Goal: Task Accomplishment & Management: Manage account settings

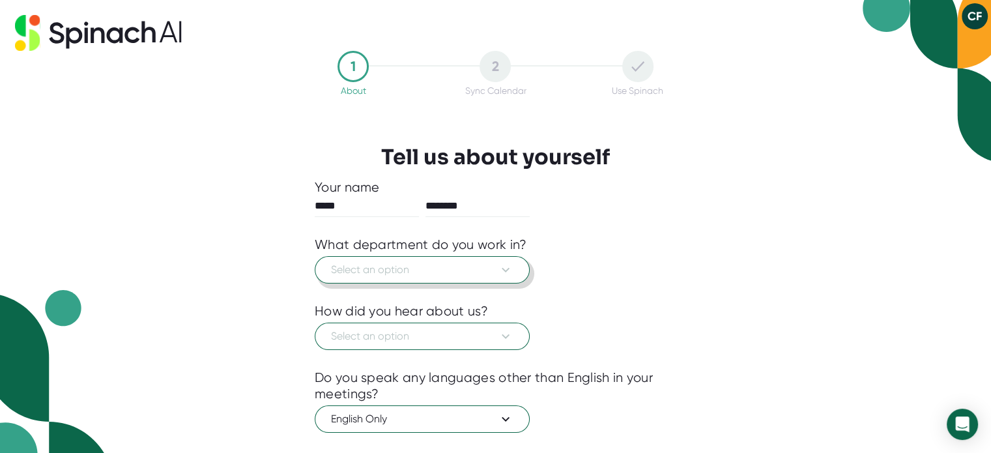
click at [399, 276] on span "Select an option" at bounding box center [422, 270] width 182 height 16
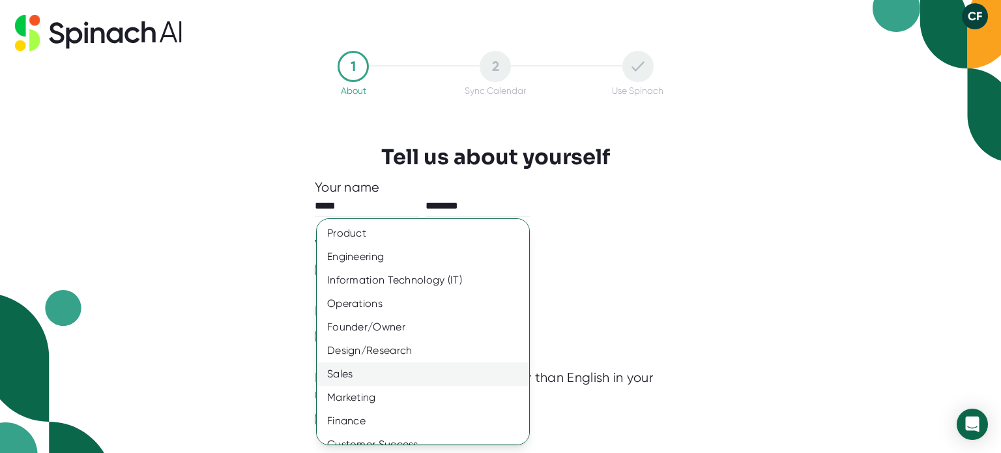
click at [378, 367] on div "Sales" at bounding box center [428, 373] width 222 height 23
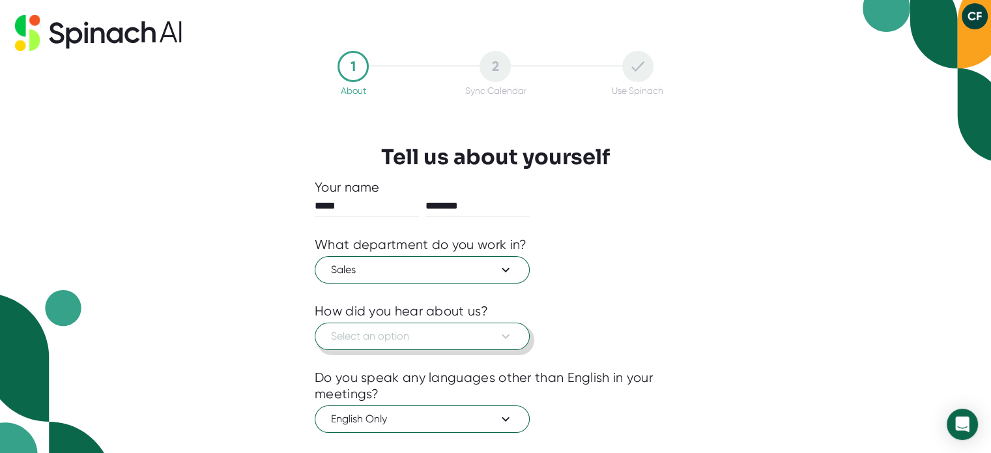
click at [412, 334] on span "Select an option" at bounding box center [422, 336] width 182 height 16
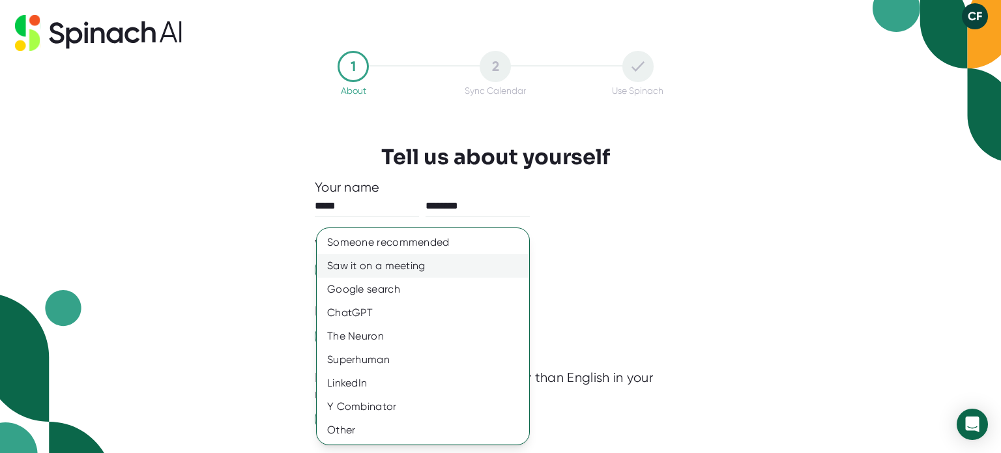
click at [406, 267] on div "Saw it on a meeting" at bounding box center [423, 265] width 212 height 23
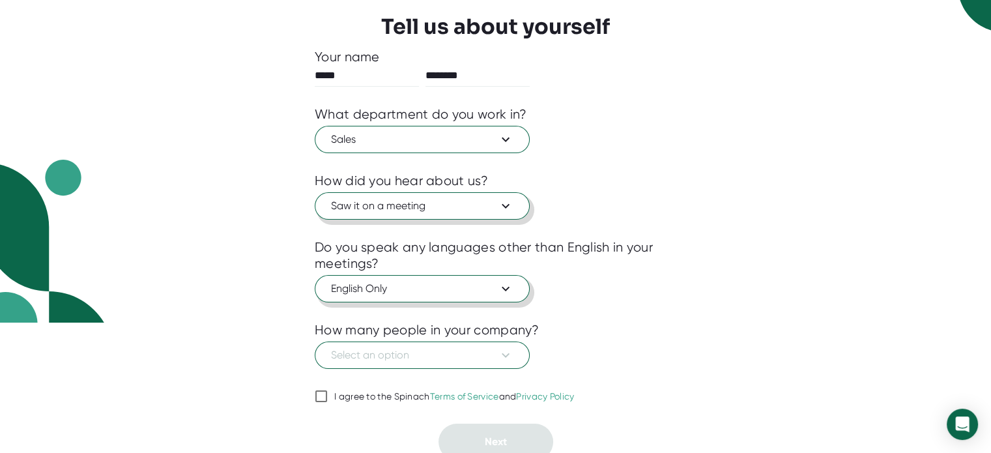
scroll to position [135, 0]
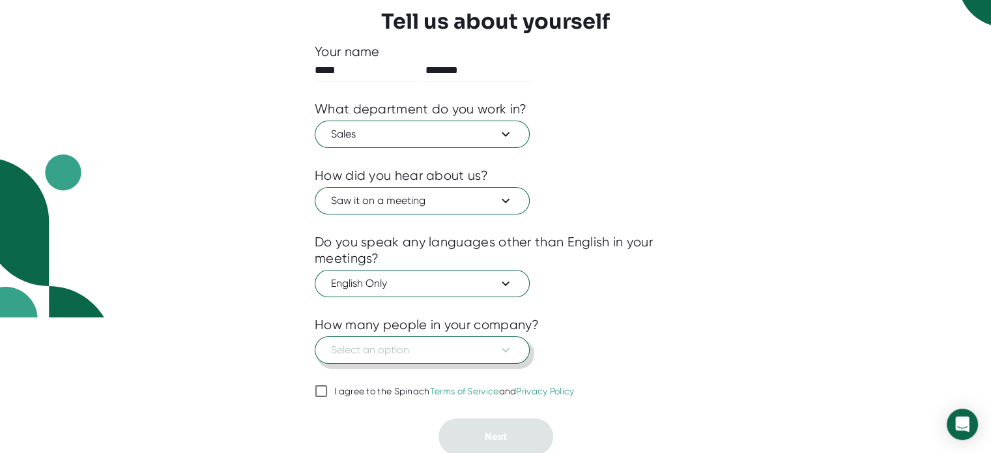
click at [419, 343] on span "Select an option" at bounding box center [422, 350] width 182 height 16
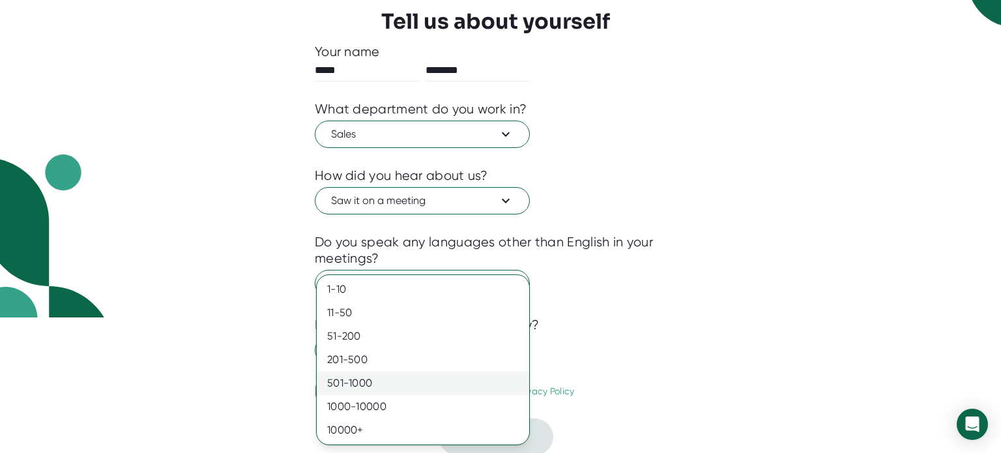
click at [391, 375] on div "501-1000" at bounding box center [423, 382] width 212 height 23
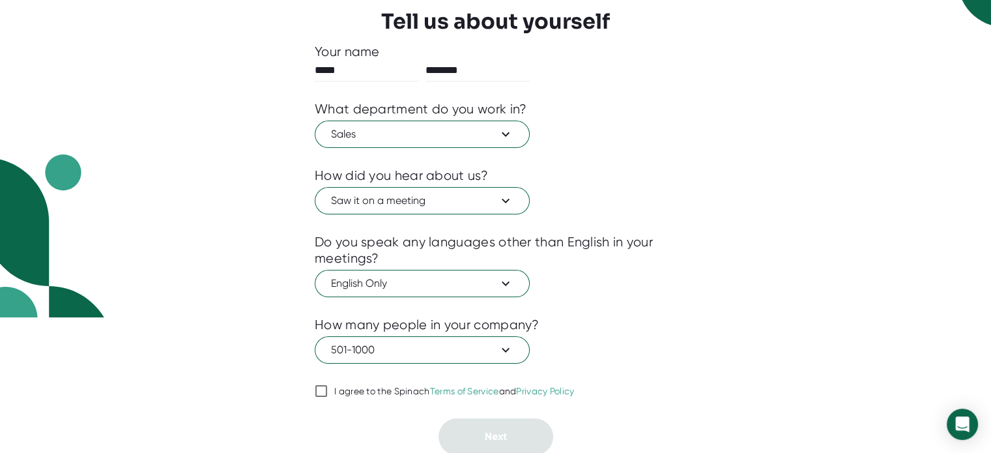
drag, startPoint x: 356, startPoint y: 385, endPoint x: 441, endPoint y: 411, distance: 88.6
click at [357, 386] on div "I agree to the Spinach Terms of Service and Privacy Policy" at bounding box center [454, 392] width 240 height 12
click at [328, 385] on input "I agree to the Spinach Terms of Service and Privacy Policy" at bounding box center [321, 391] width 13 height 16
checkbox input "true"
click at [498, 440] on span "Next" at bounding box center [496, 436] width 22 height 12
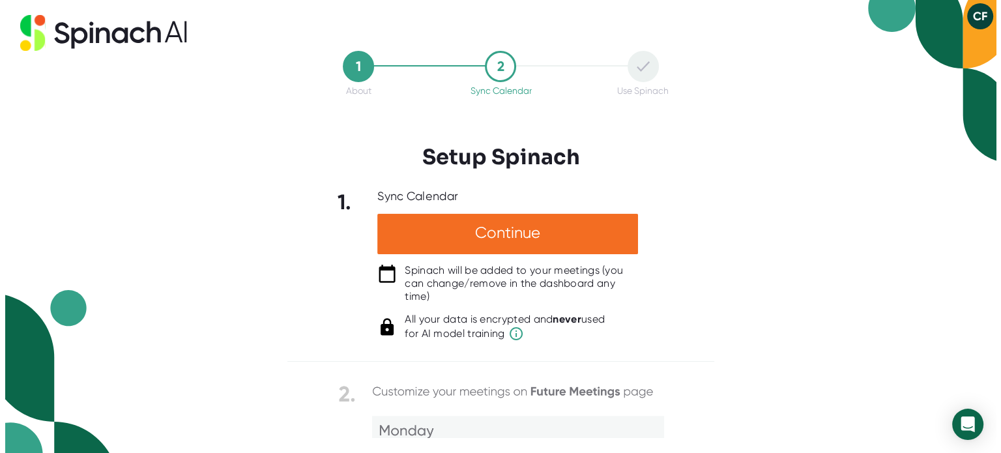
scroll to position [0, 0]
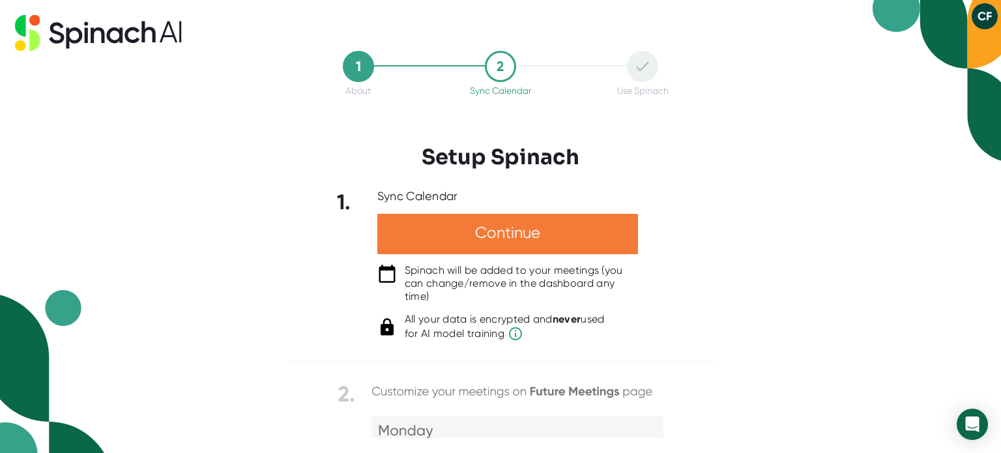
click at [525, 232] on div "Continue" at bounding box center [507, 234] width 261 height 40
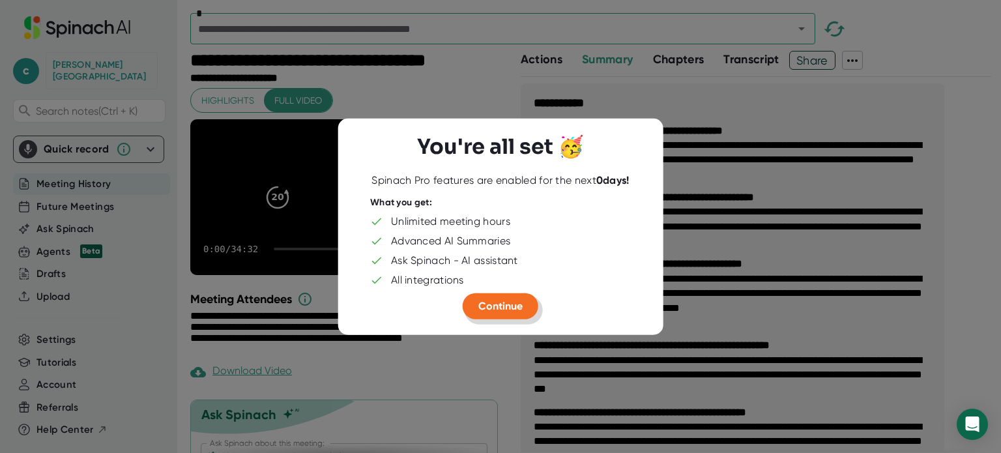
click at [503, 310] on span "Continue" at bounding box center [500, 305] width 44 height 12
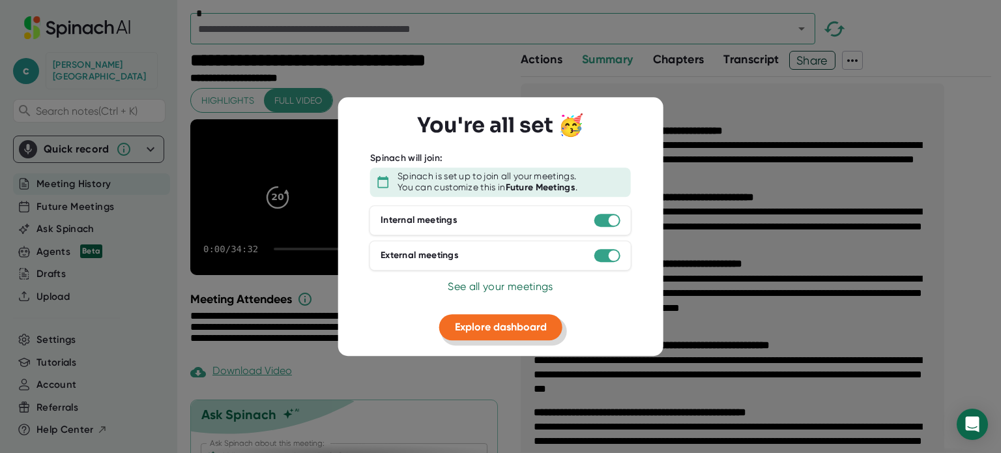
click at [524, 322] on span "Explore dashboard" at bounding box center [501, 326] width 92 height 12
